Goal: Find specific page/section: Find specific page/section

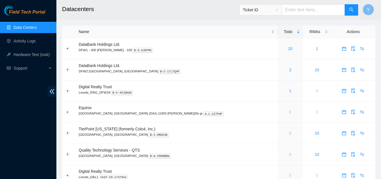
scroll to position [46, 0]
